Goal: Find specific page/section: Find specific page/section

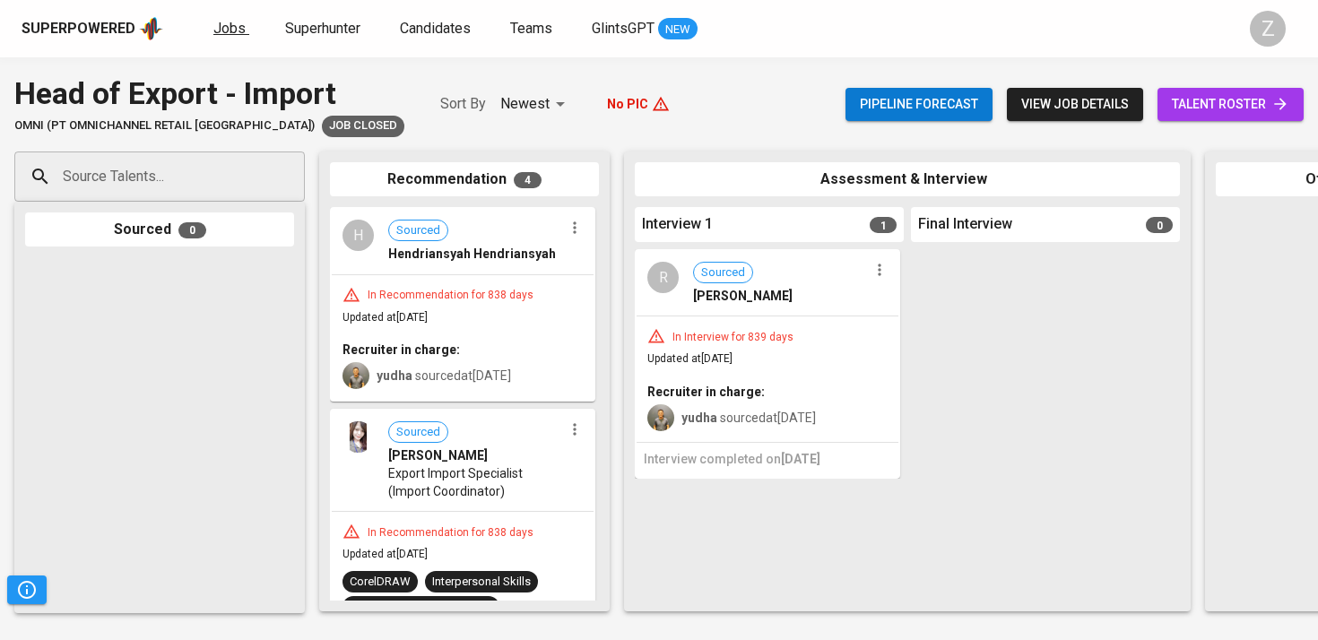
click at [232, 22] on span "Jobs" at bounding box center [229, 28] width 32 height 17
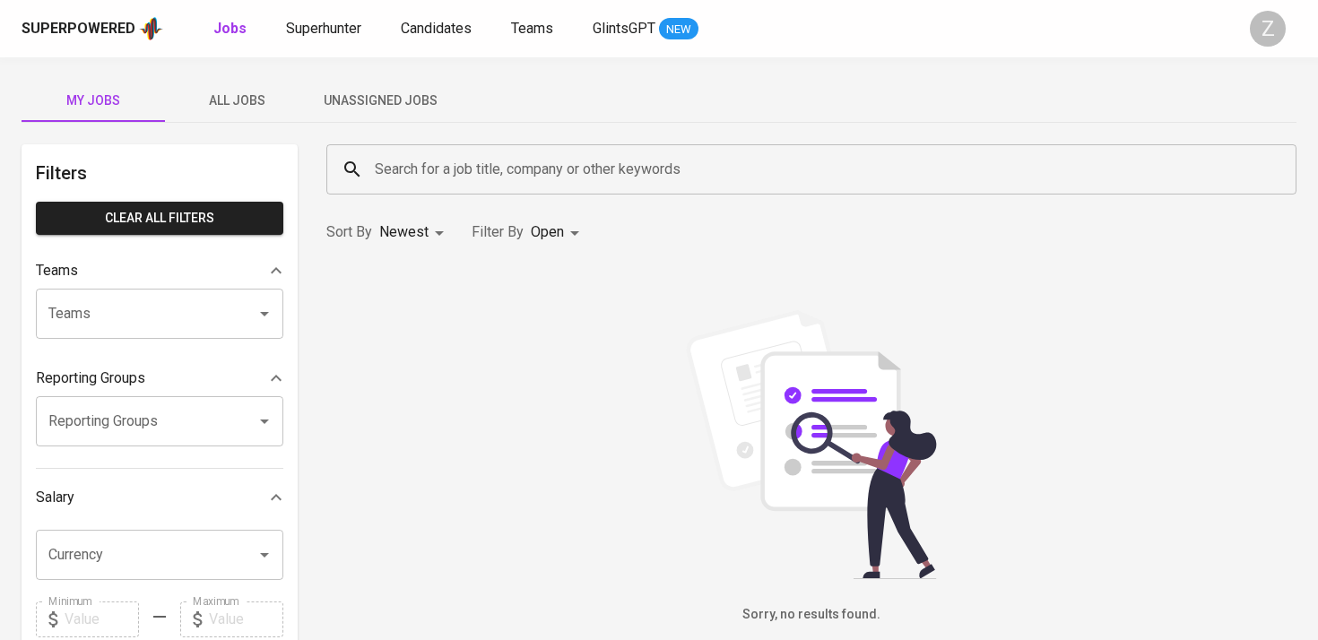
click at [250, 90] on span "All Jobs" at bounding box center [237, 101] width 122 height 22
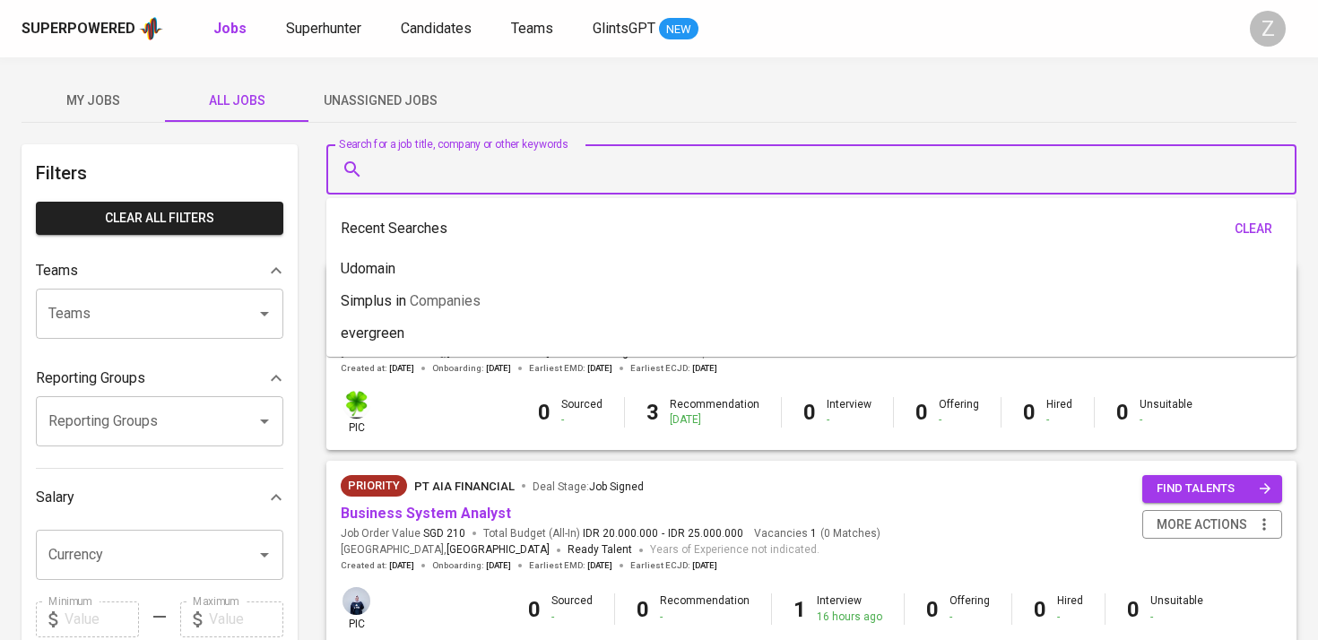
click at [431, 168] on input "Search for a job title, company or other keywords" at bounding box center [815, 169] width 891 height 34
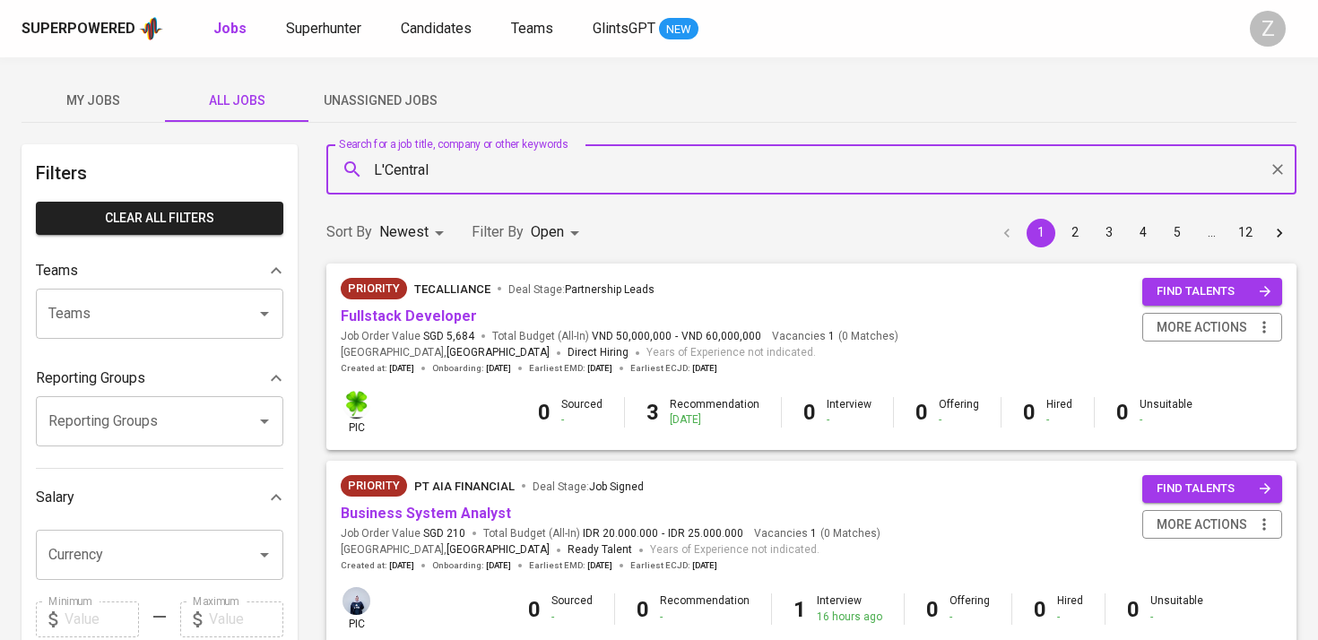
type input "L'Central"
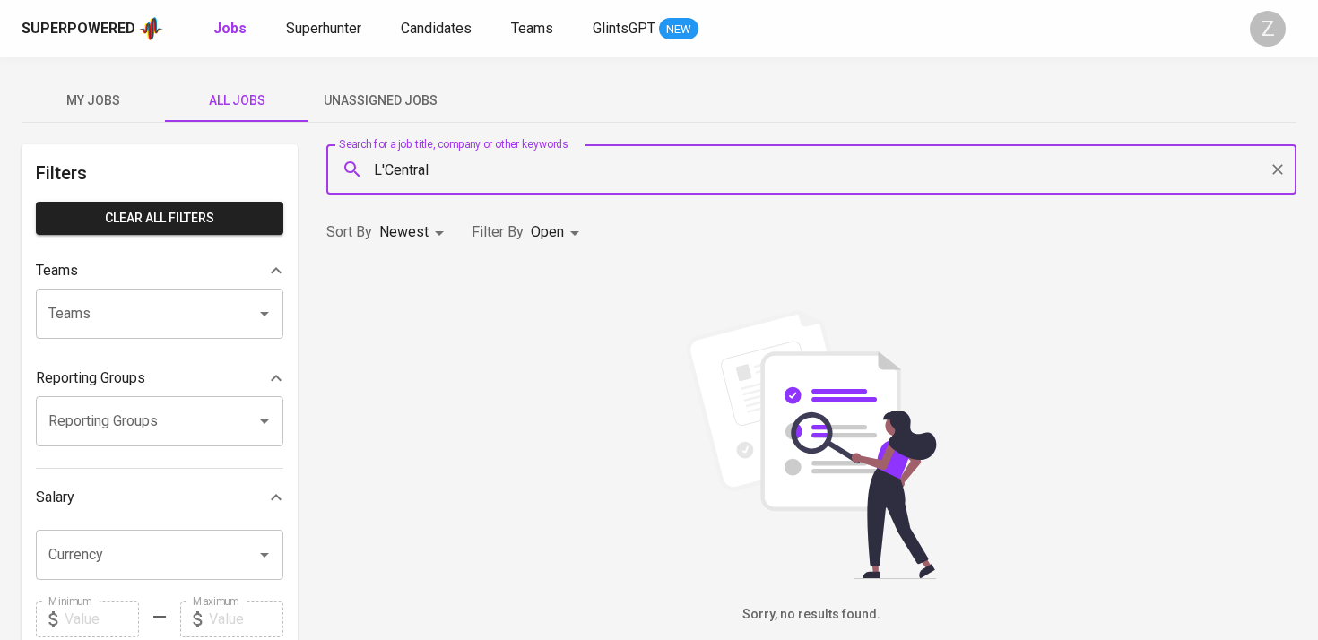
click at [549, 236] on body "Superpowered Jobs Superhunter Candidates Teams GlintsGPT NEW Z My Jobs All Jobs…" at bounding box center [659, 612] width 1318 height 1224
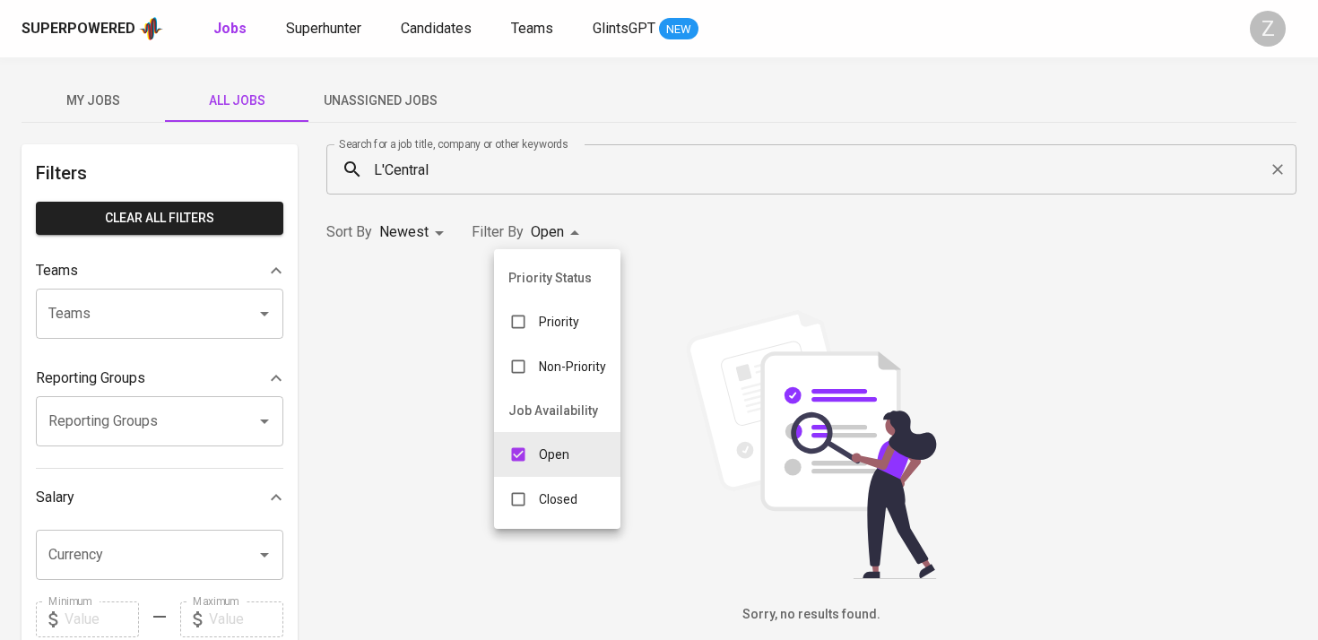
click at [542, 508] on div "Closed" at bounding box center [543, 499] width 98 height 34
type input "OPEN,CLOSE"
checkbox input "true"
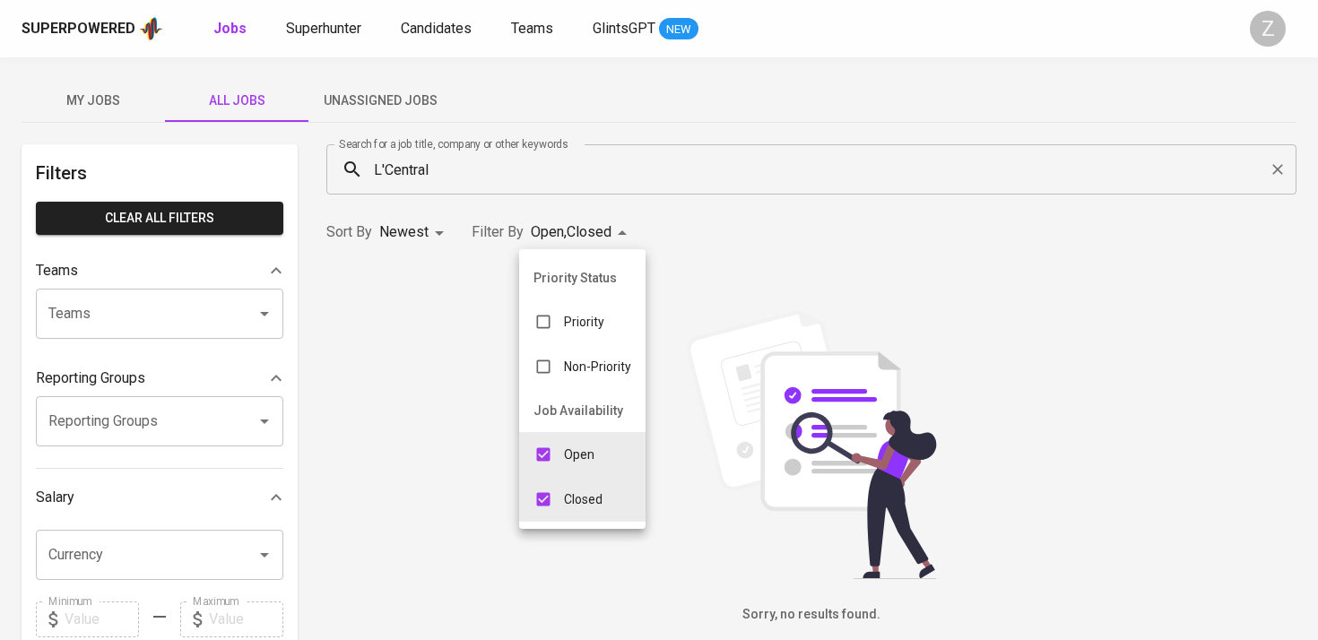
click at [558, 459] on input "checkbox" at bounding box center [543, 455] width 34 height 34
checkbox input "false"
type input "CLOSE"
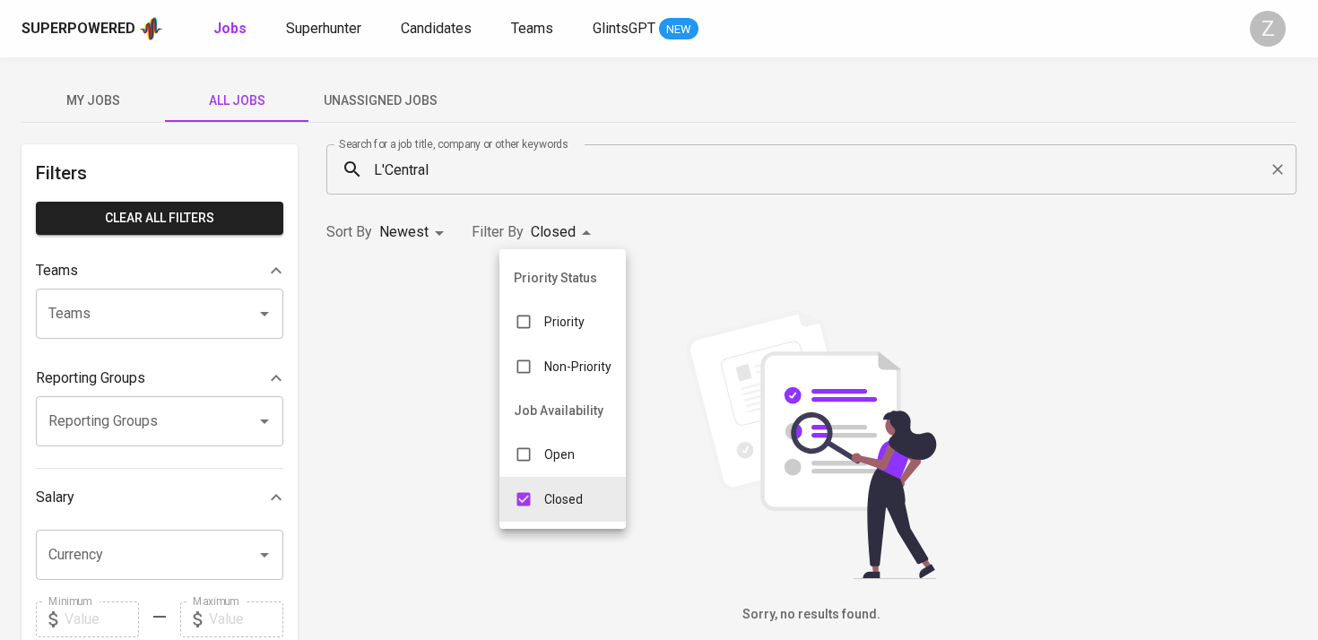
click at [448, 332] on div at bounding box center [659, 320] width 1318 height 640
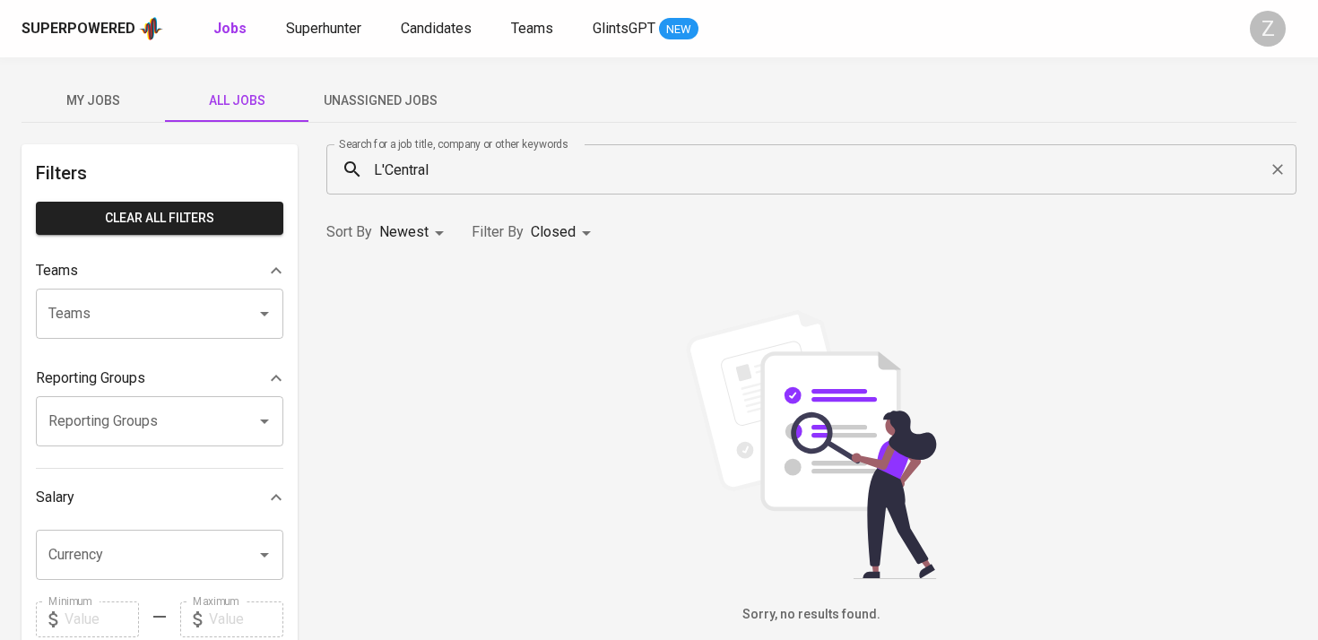
click at [451, 167] on input "L'Central" at bounding box center [815, 169] width 891 height 34
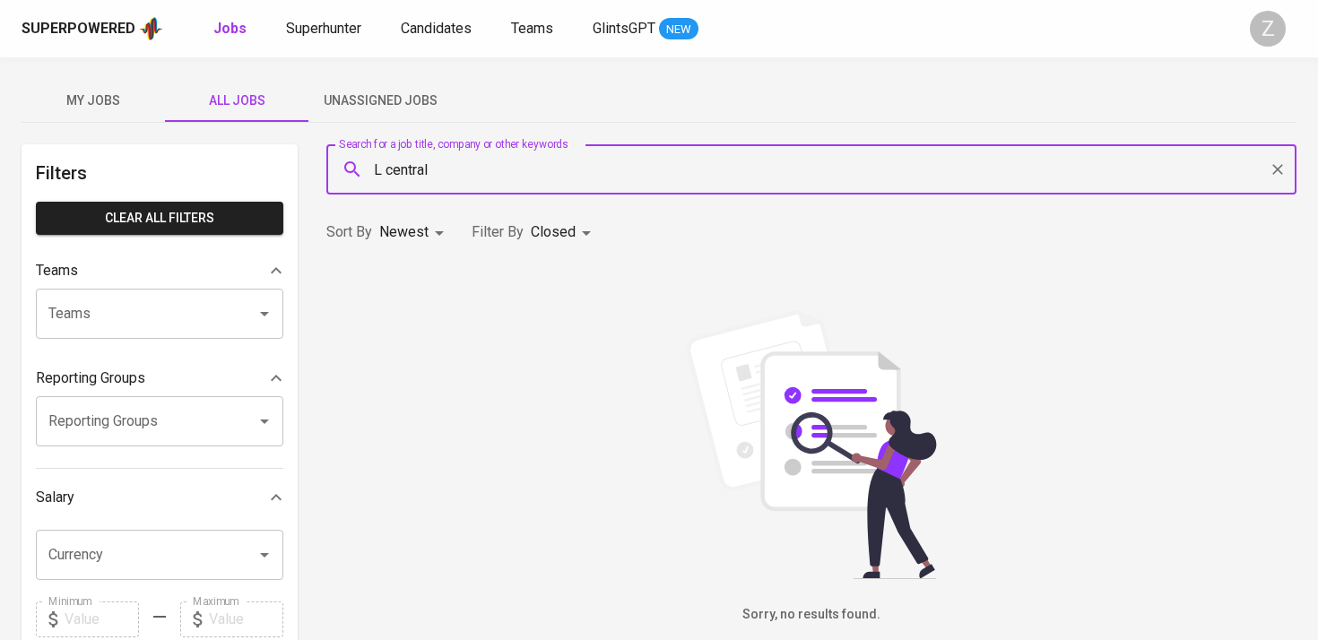
type input "L central"
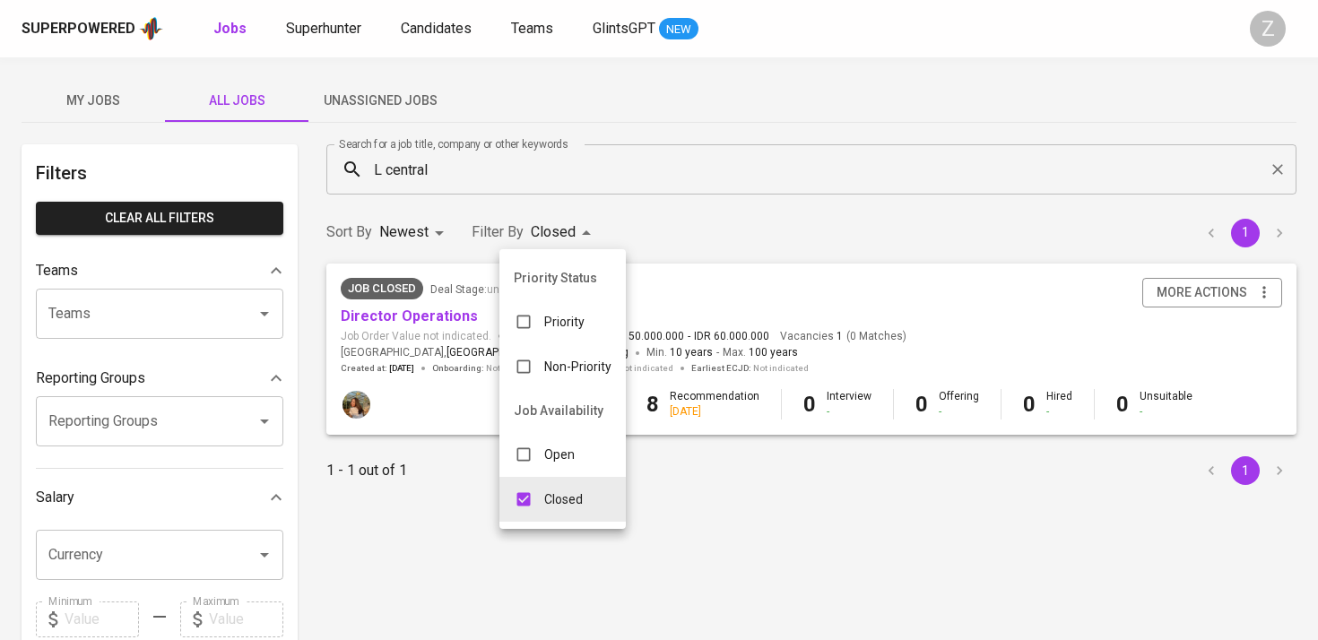
click at [560, 222] on body "Superpowered Jobs Superhunter Candidates Teams GlintsGPT NEW Z My Jobs All Jobs…" at bounding box center [659, 612] width 1318 height 1224
click at [561, 446] on p "Open" at bounding box center [559, 455] width 30 height 18
type input "CLOSE,OPEN"
checkbox input "true"
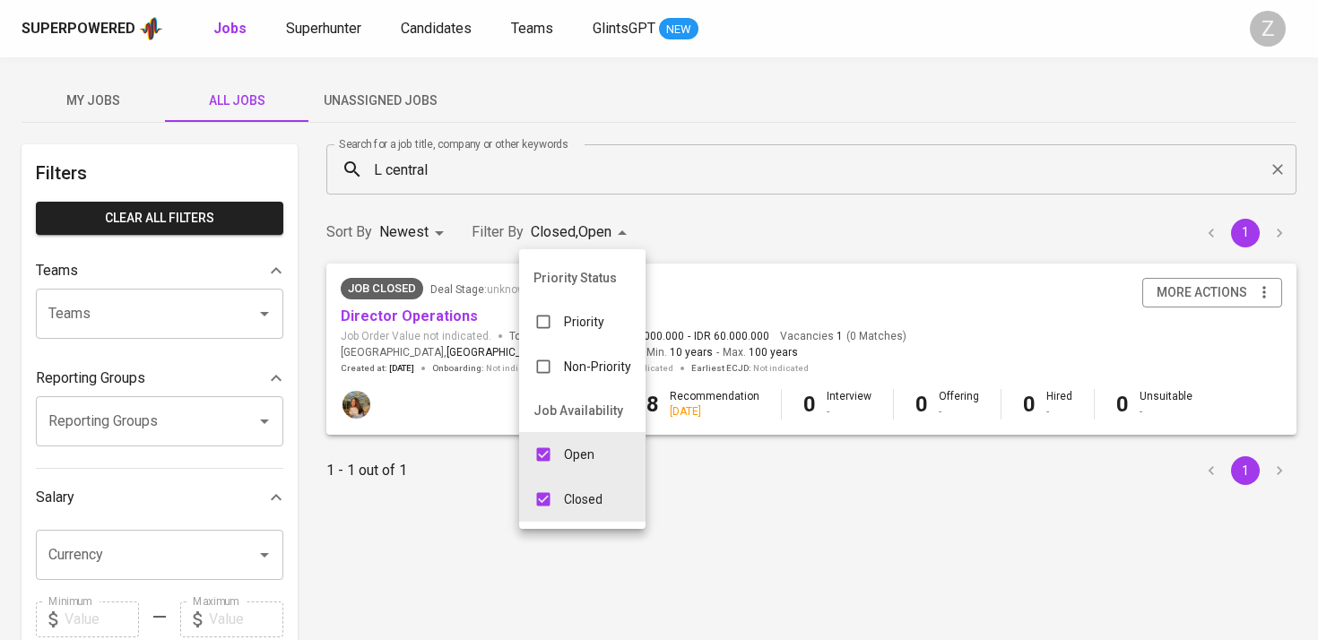
click at [487, 460] on div at bounding box center [659, 320] width 1318 height 640
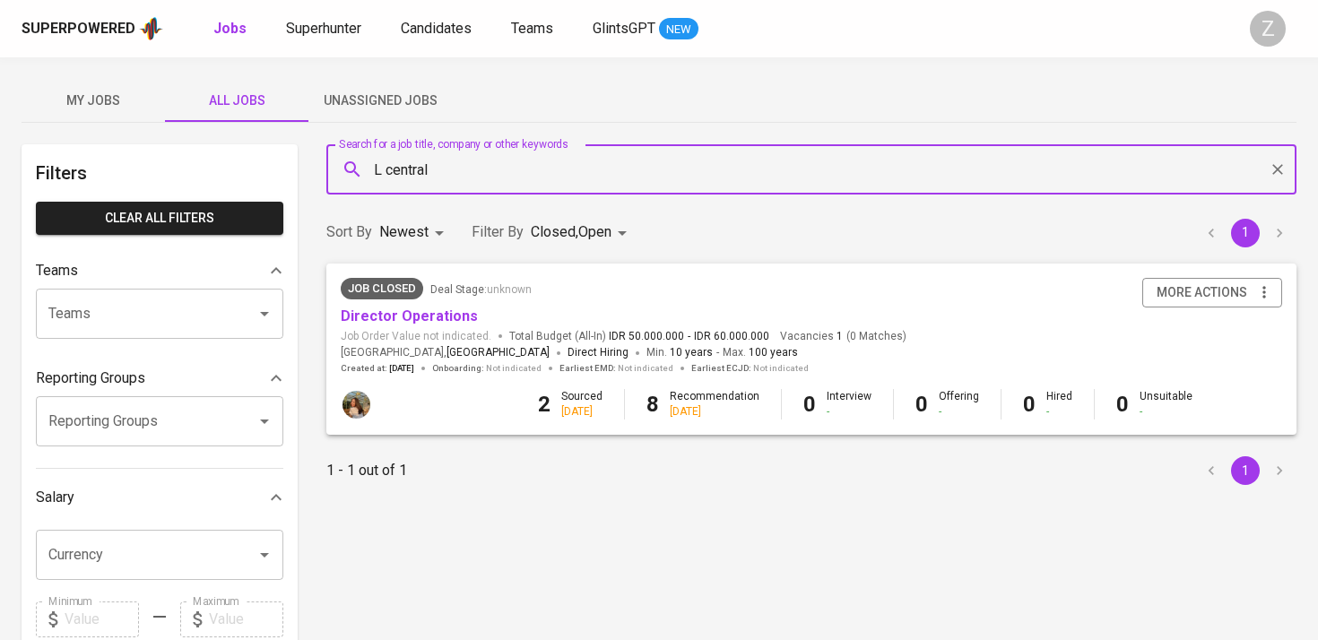
click at [467, 160] on input "L central" at bounding box center [815, 169] width 891 height 34
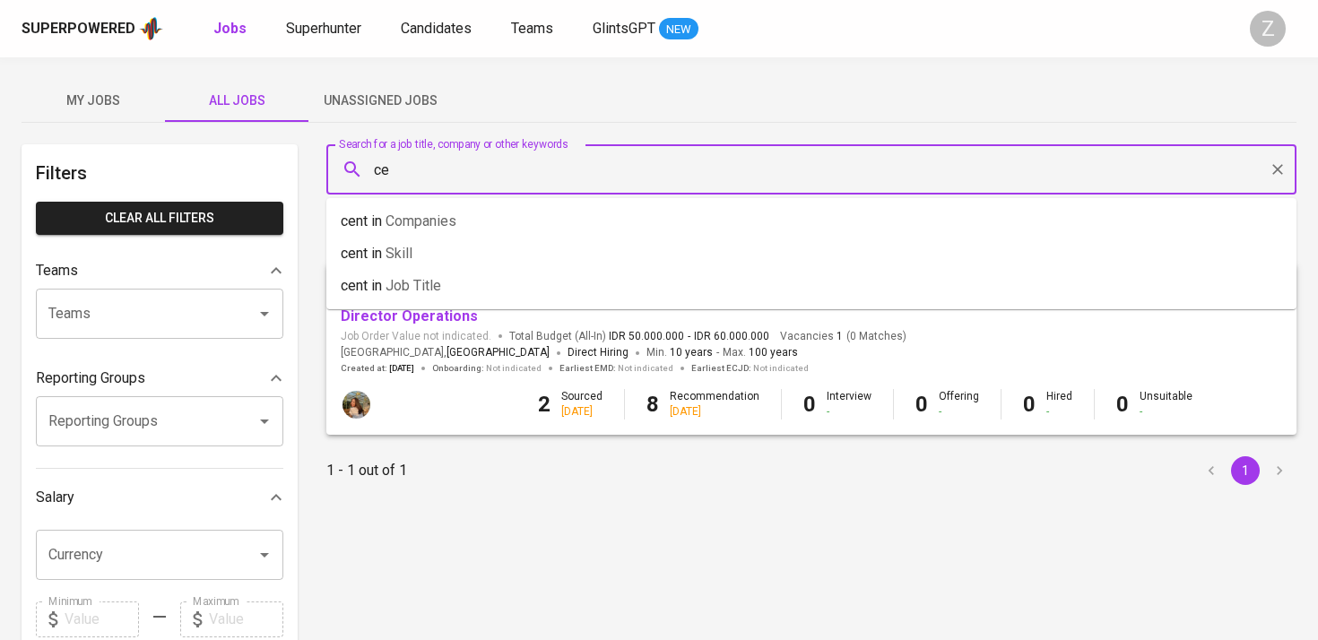
type input "c"
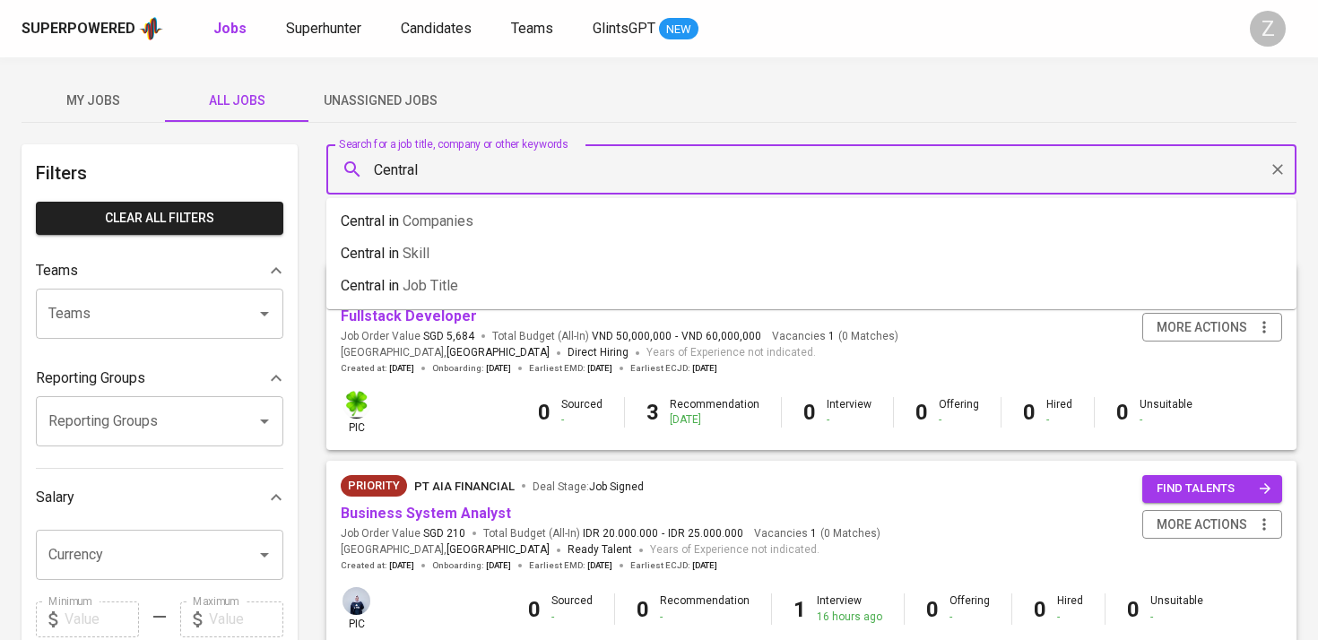
type input "Central"
